Goal: Task Accomplishment & Management: Manage account settings

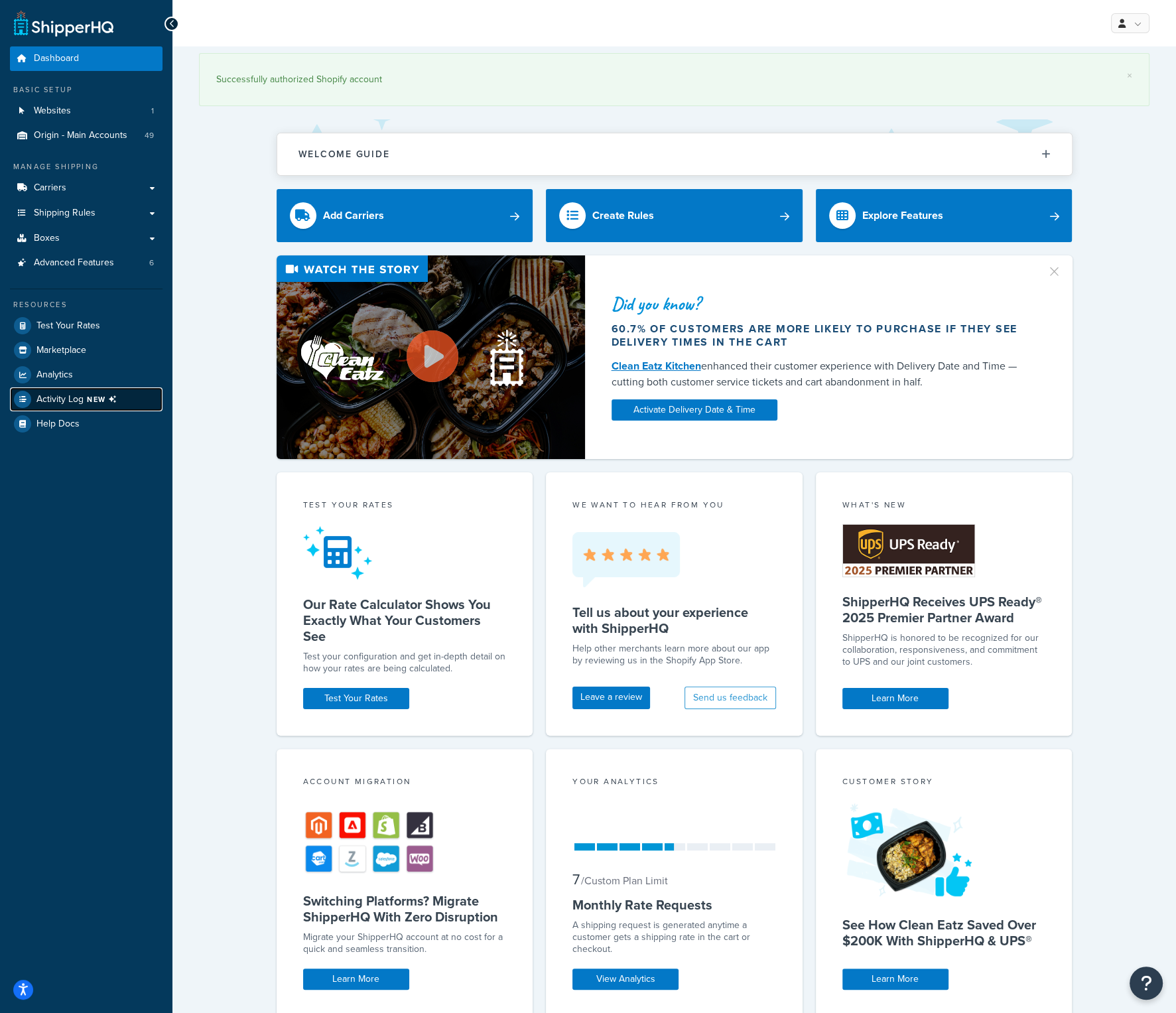
click at [94, 394] on span "NEW" at bounding box center [104, 399] width 35 height 10
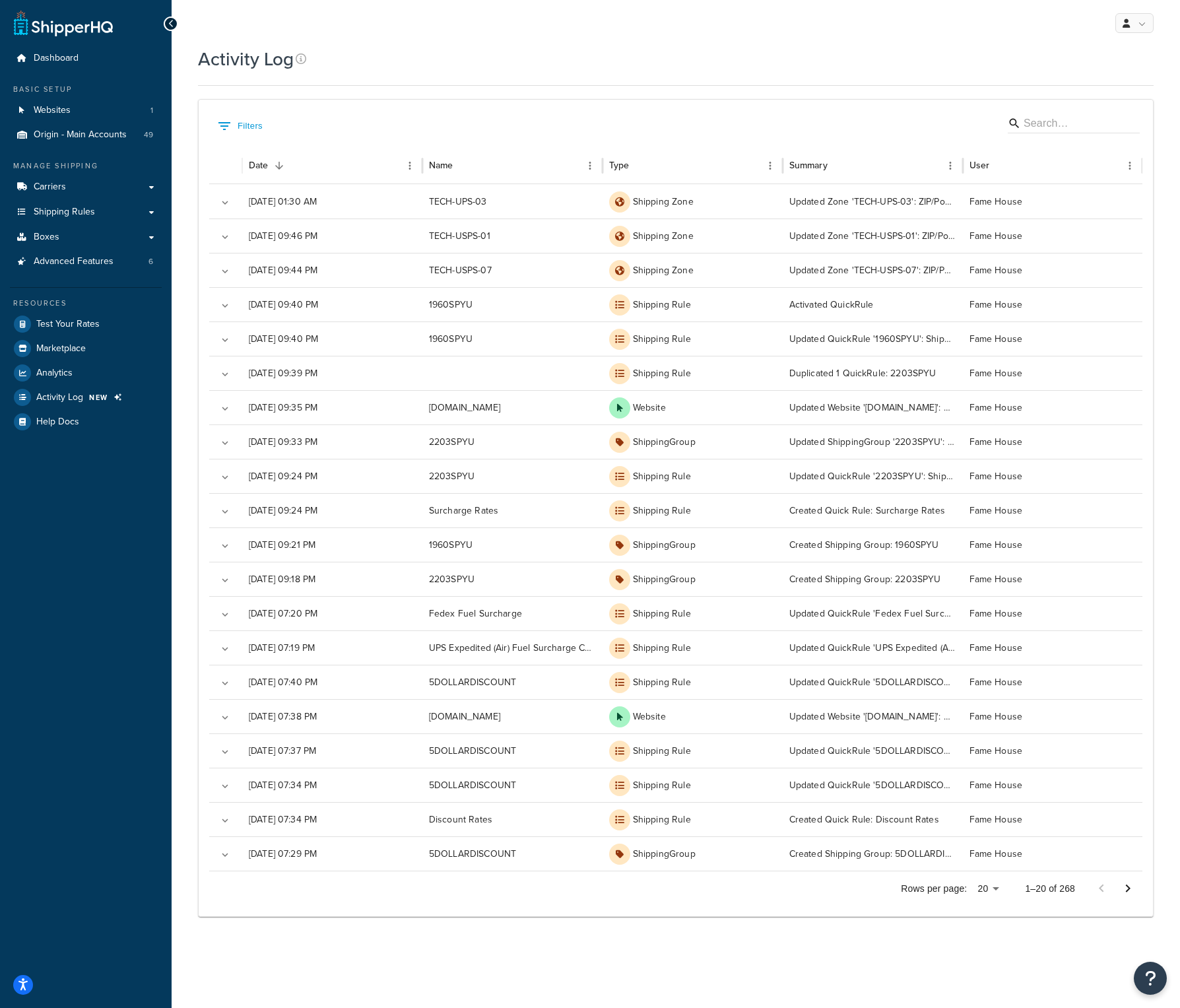
click at [27, 553] on div "Dashboard Basic Setup Websites 1 Origin - Main Accounts 49 Manage Shipping Carr…" at bounding box center [86, 504] width 172 height 1008
click at [1150, 21] on link at bounding box center [1134, 22] width 39 height 20
click at [1091, 150] on link "Logout" at bounding box center [1094, 156] width 118 height 27
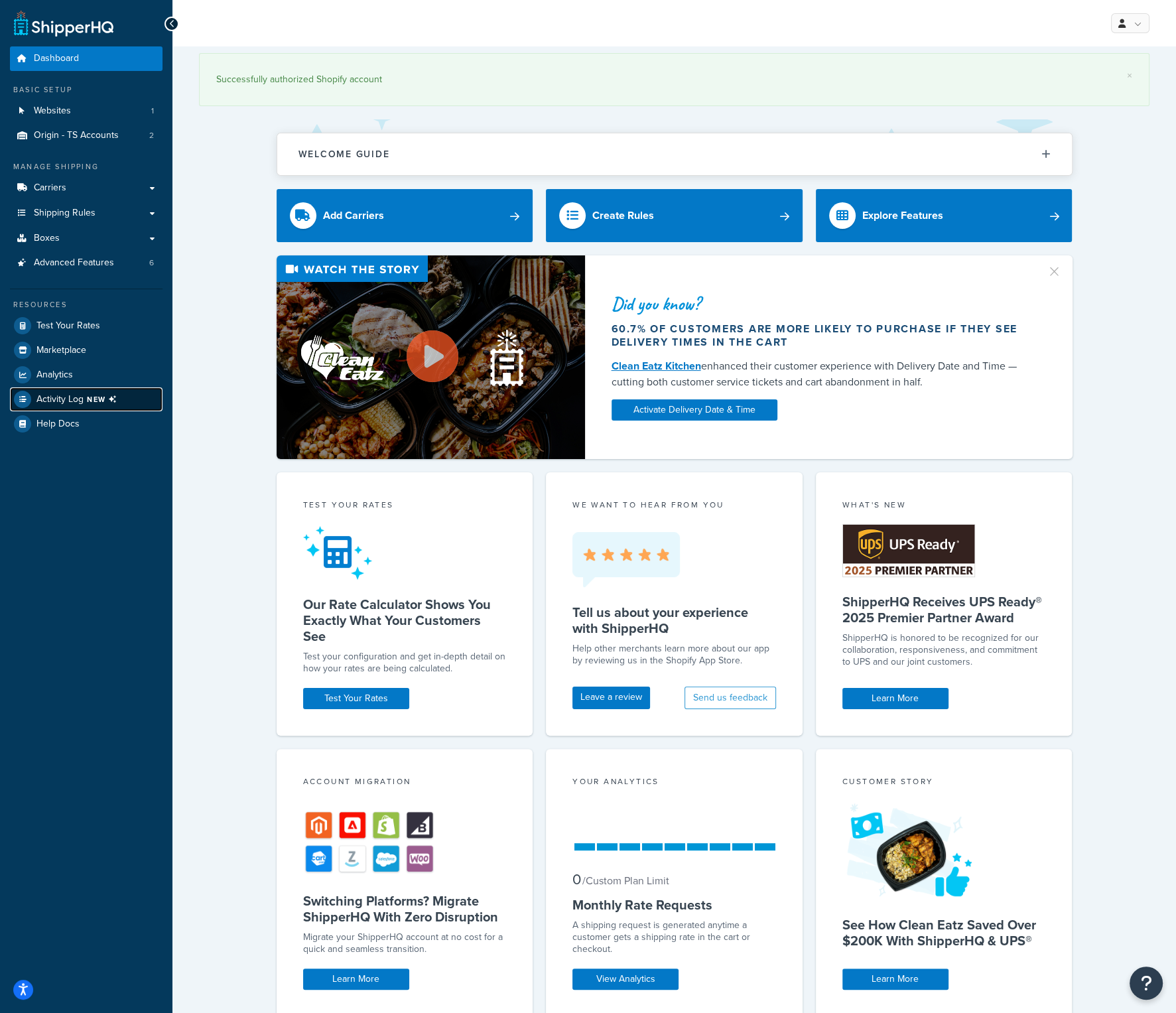
click at [79, 404] on span "Activity Log NEW" at bounding box center [79, 399] width 85 height 17
